Goal: Information Seeking & Learning: Learn about a topic

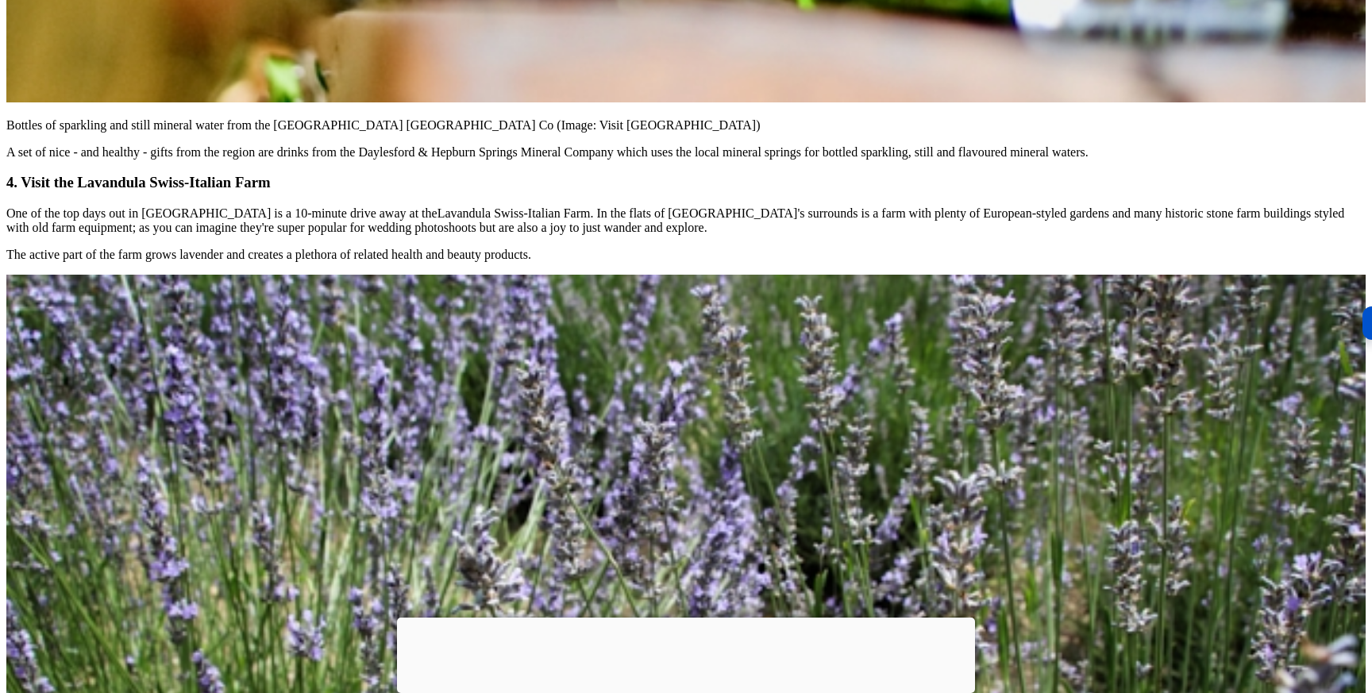
scroll to position [13903, 0]
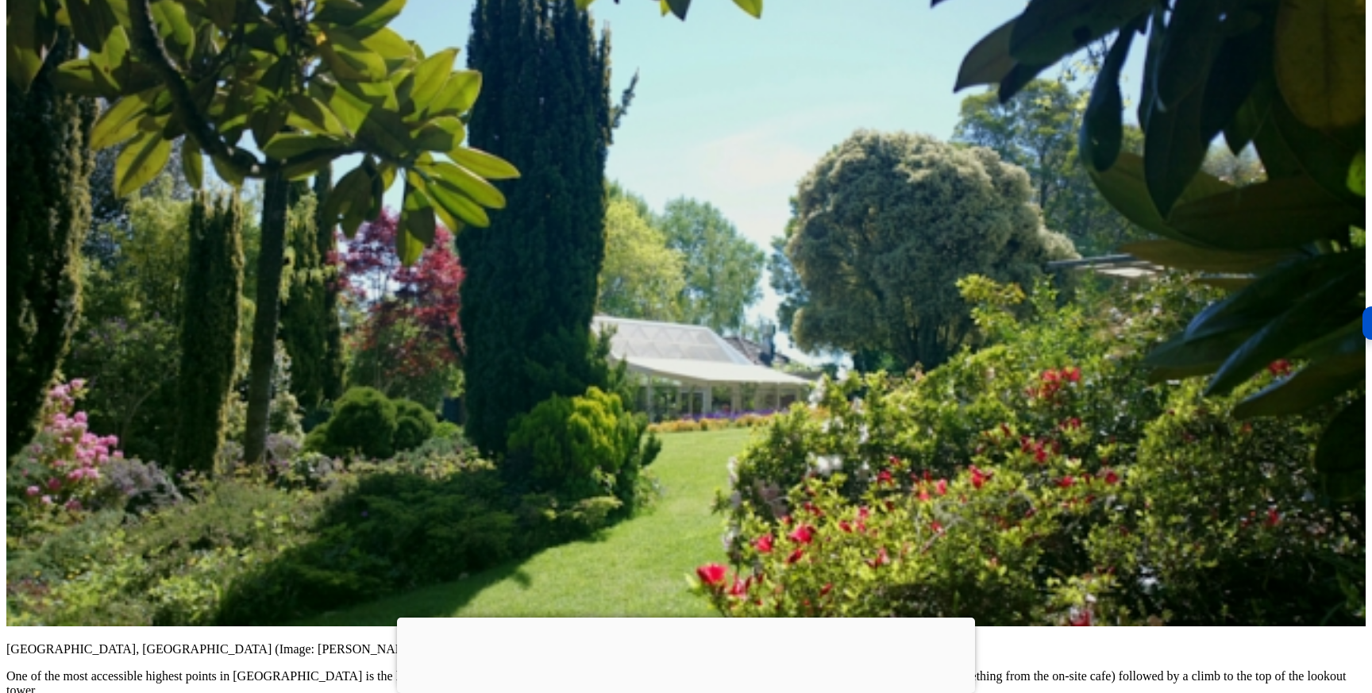
scroll to position [17252, 0]
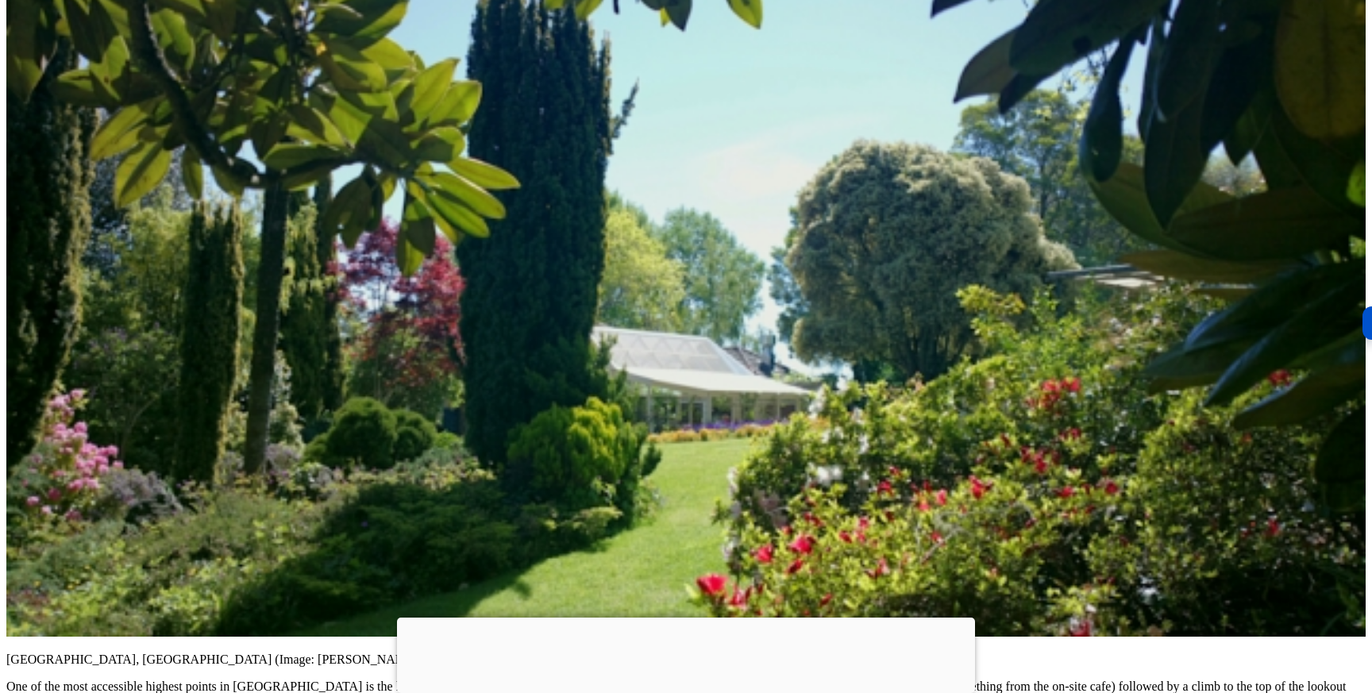
drag, startPoint x: 481, startPoint y: 263, endPoint x: 647, endPoint y: 255, distance: 166.1
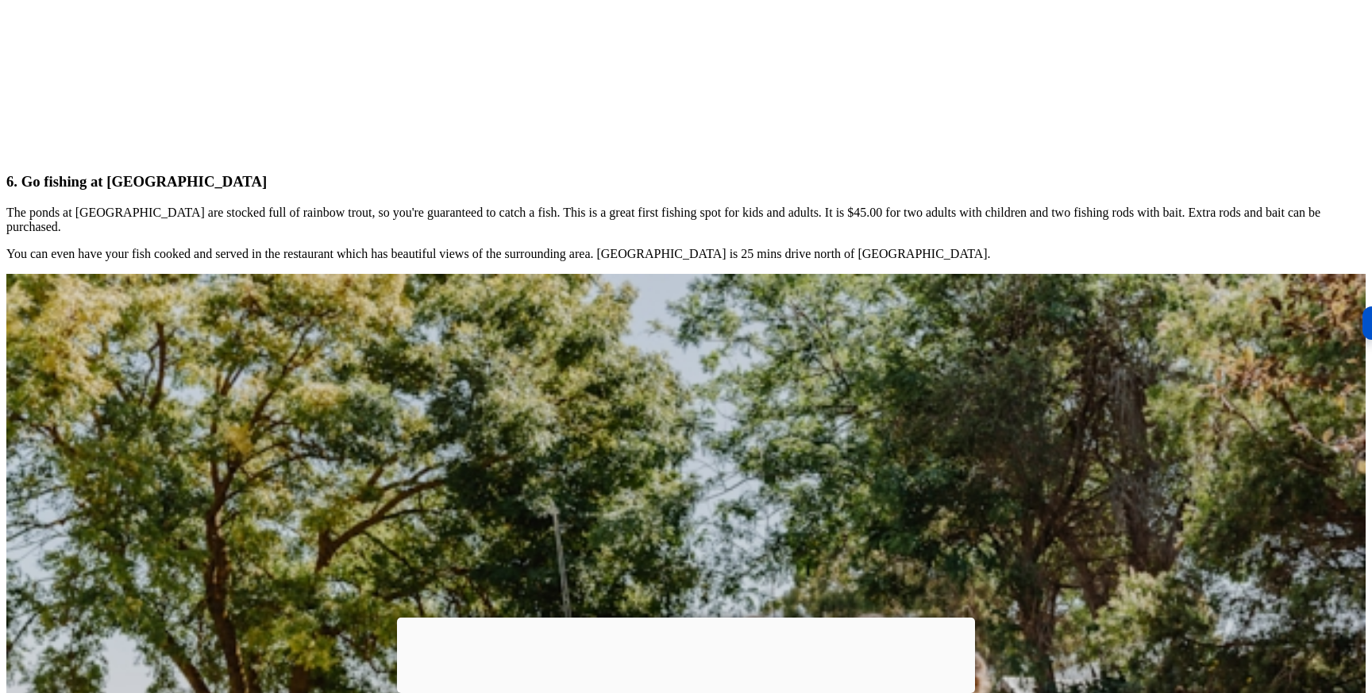
scroll to position [18522, 0]
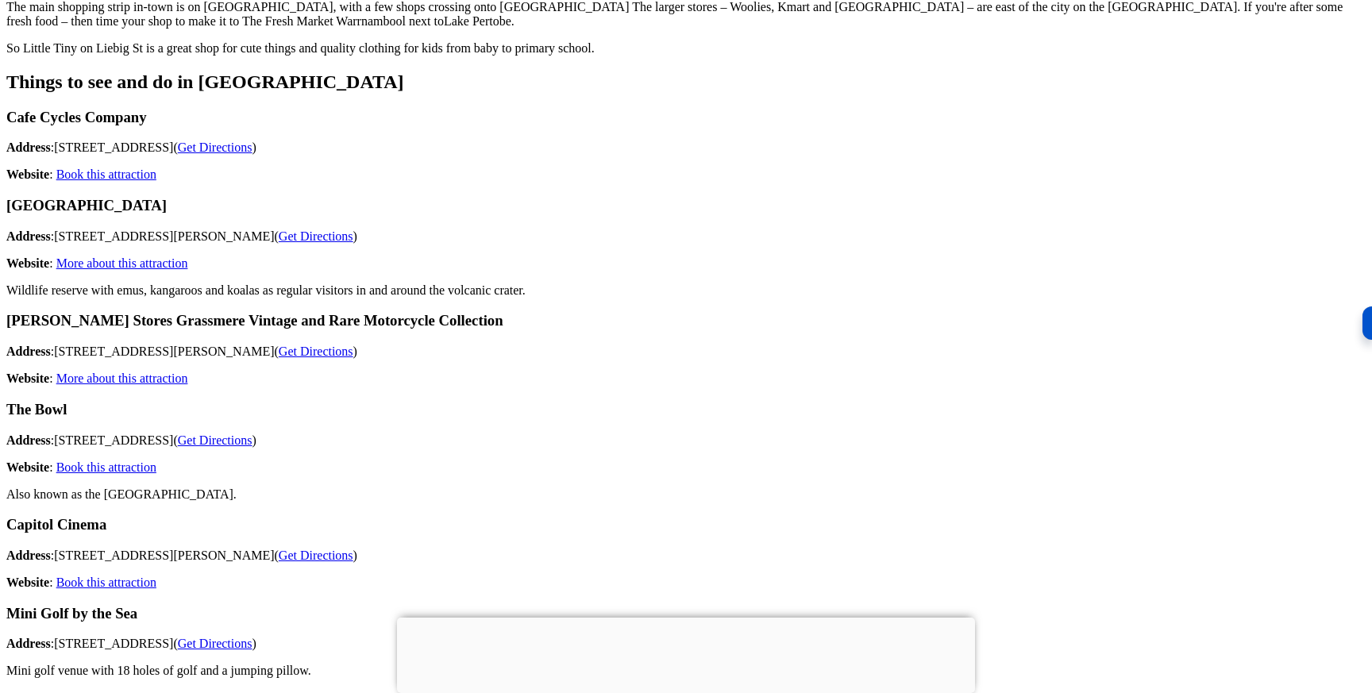
scroll to position [6912, 0]
drag, startPoint x: 572, startPoint y: 214, endPoint x: 636, endPoint y: 216, distance: 63.6
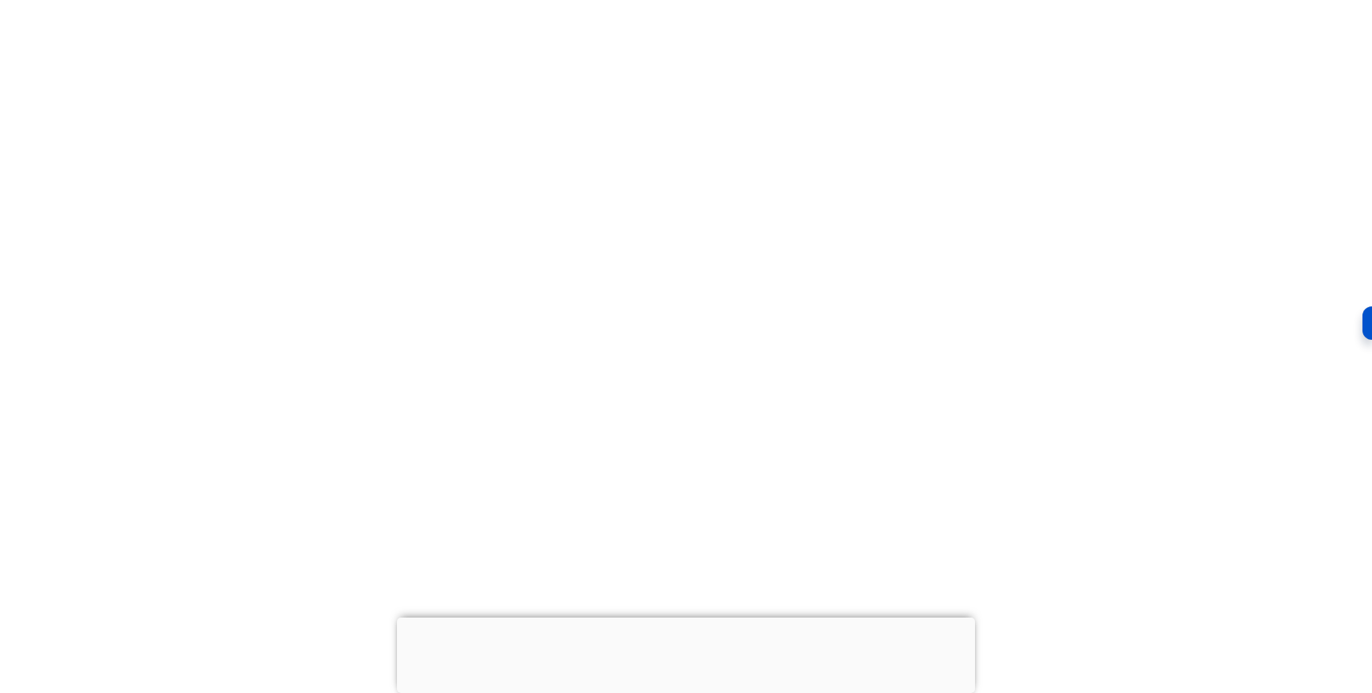
scroll to position [13764, 0]
